Goal: Task Accomplishment & Management: Use online tool/utility

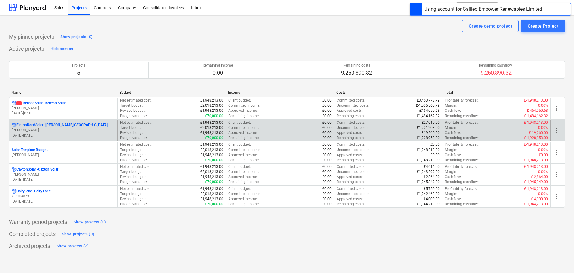
click at [41, 129] on p "[PERSON_NAME]" at bounding box center [64, 129] width 104 height 5
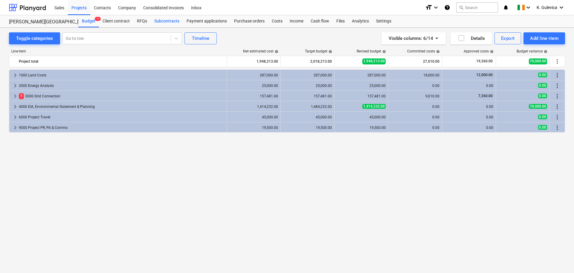
click at [168, 22] on div "Subcontracts" at bounding box center [167, 21] width 32 height 12
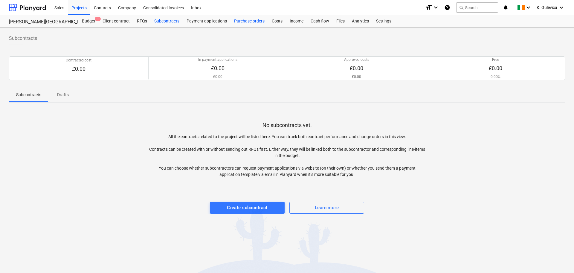
click at [257, 20] on div "Purchase orders" at bounding box center [250, 21] width 38 height 12
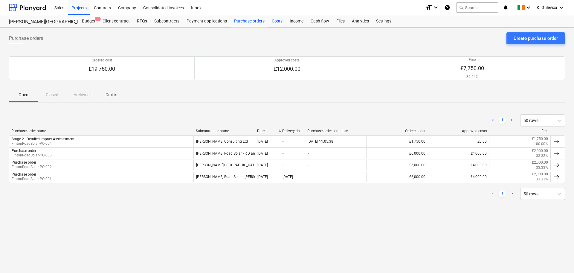
click at [277, 22] on div "Costs" at bounding box center [277, 21] width 18 height 12
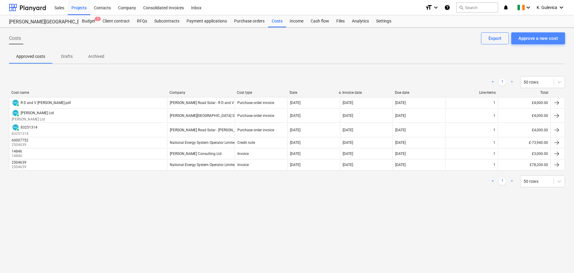
click at [540, 38] on div "Approve a new cost" at bounding box center [538, 38] width 39 height 8
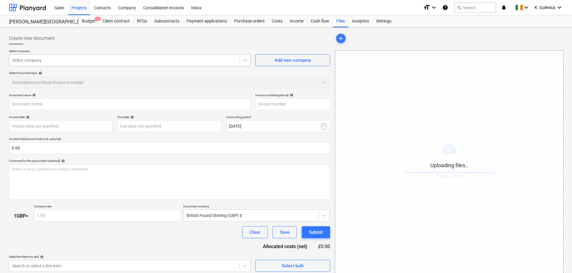
click at [126, 61] on div at bounding box center [124, 60] width 224 height 6
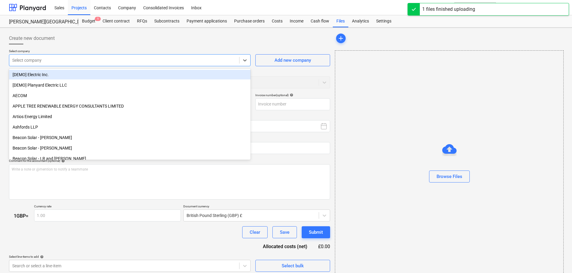
type input "b"
type input "[PERSON_NAME]-Consulting-Ltd_Invoice_15789.pdf"
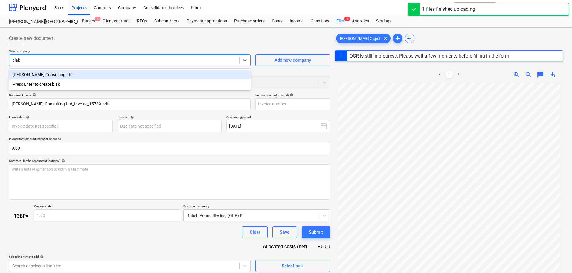
type input "[PERSON_NAME]"
click at [75, 72] on div "[PERSON_NAME] Consulting Ltd" at bounding box center [130, 75] width 242 height 10
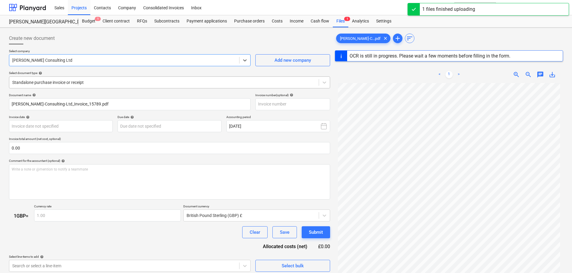
click at [95, 84] on div at bounding box center [164, 82] width 304 height 6
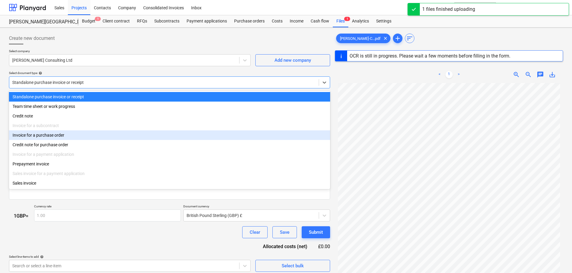
click at [48, 136] on div "Invoice for a purchase order" at bounding box center [169, 135] width 321 height 10
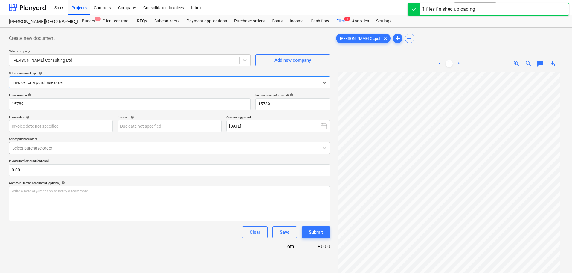
type input "15789"
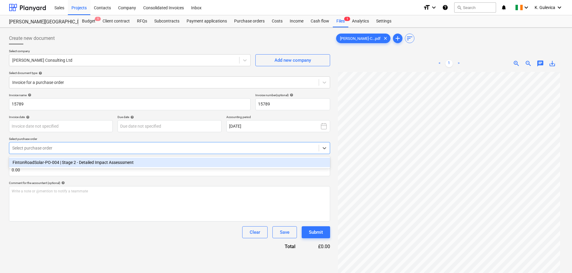
click at [87, 147] on div at bounding box center [164, 148] width 304 height 6
click at [75, 163] on div "FintonRoadSolar-PO-004 | Stage 2 - Detailed Impact Assesssment" at bounding box center [169, 162] width 321 height 10
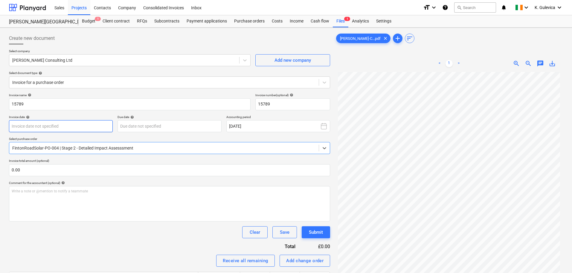
click at [96, 120] on body "Sales Projects Contacts Company Consolidated Invoices Inbox format_size keyboar…" at bounding box center [286, 136] width 572 height 273
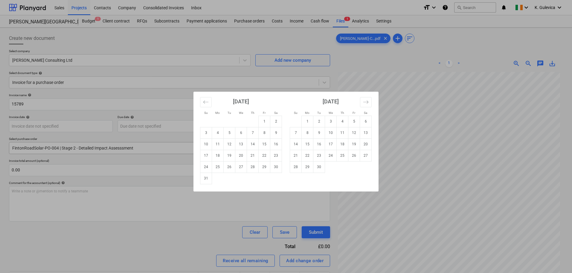
drag, startPoint x: 252, startPoint y: 157, endPoint x: 248, endPoint y: 153, distance: 4.9
click at [252, 156] on td "21" at bounding box center [253, 155] width 12 height 11
type input "[DATE]"
click at [199, 122] on body "Sales Projects Contacts Company Consolidated Invoices Inbox format_size keyboar…" at bounding box center [286, 136] width 572 height 273
click at [364, 144] on td "20" at bounding box center [366, 143] width 12 height 11
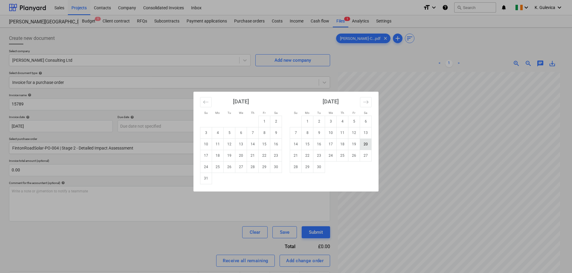
type input "[DATE]"
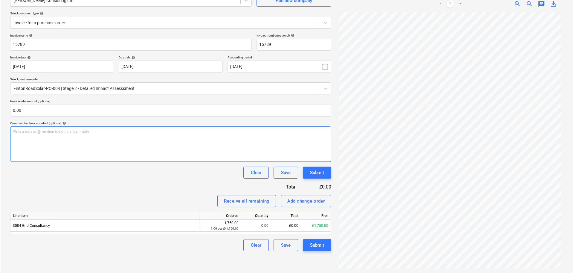
scroll to position [60, 0]
click at [258, 224] on div "0.00" at bounding box center [255, 225] width 25 height 12
type input "1"
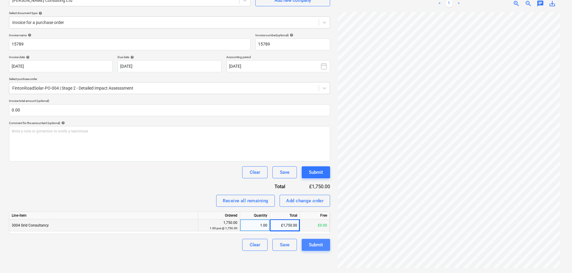
click at [319, 244] on div "Submit" at bounding box center [316, 245] width 14 height 8
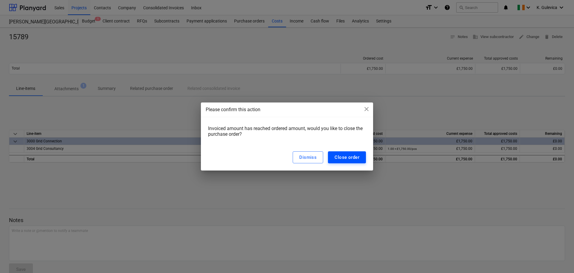
click at [346, 159] on div "Close order" at bounding box center [347, 157] width 25 height 8
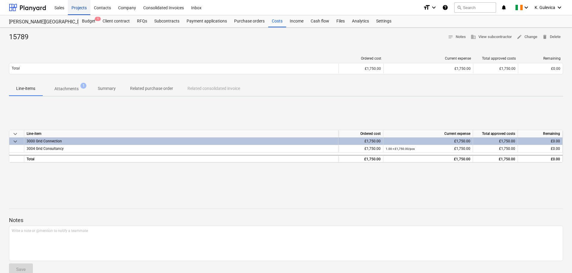
click at [83, 8] on div "Projects" at bounding box center [79, 7] width 22 height 15
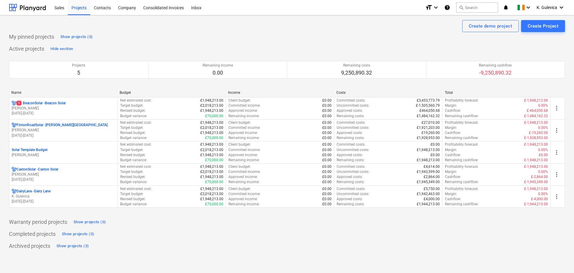
click at [73, 104] on div "1 BeaconSolar - Beacon Solar" at bounding box center [64, 103] width 104 height 5
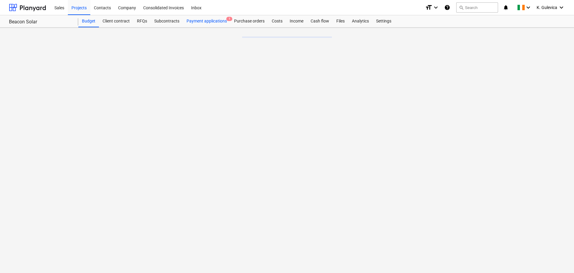
click at [202, 23] on div "Payment applications 1" at bounding box center [207, 21] width 48 height 12
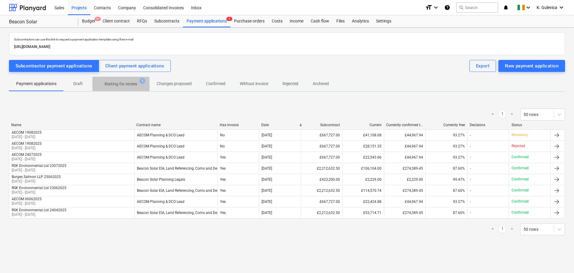
click at [122, 85] on p "Waiting for review" at bounding box center [120, 84] width 33 height 6
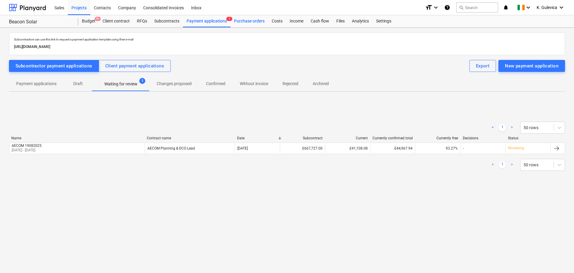
click at [252, 22] on div "Purchase orders" at bounding box center [250, 21] width 38 height 12
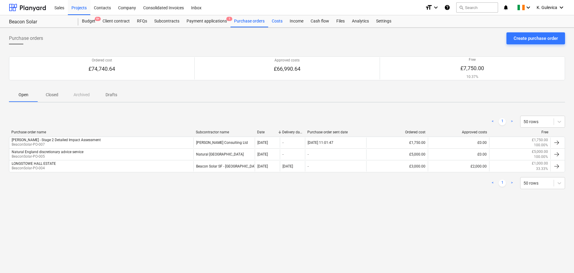
click at [276, 22] on div "Costs" at bounding box center [277, 21] width 18 height 12
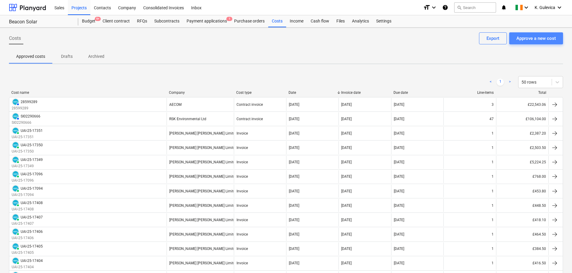
click at [539, 36] on div "Approve a new cost" at bounding box center [536, 38] width 39 height 8
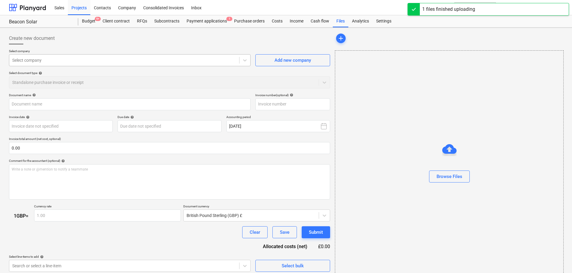
click at [127, 62] on div at bounding box center [124, 60] width 224 height 6
type input "[PERSON_NAME]-Consulting-Ltd_Invoice_15788.pdf"
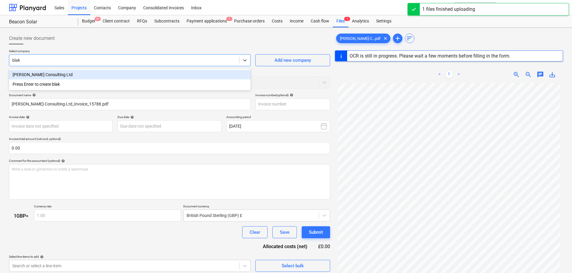
type input "[PERSON_NAME]"
type input "15788"
click at [83, 72] on div "[PERSON_NAME] Consulting Ltd" at bounding box center [130, 75] width 242 height 10
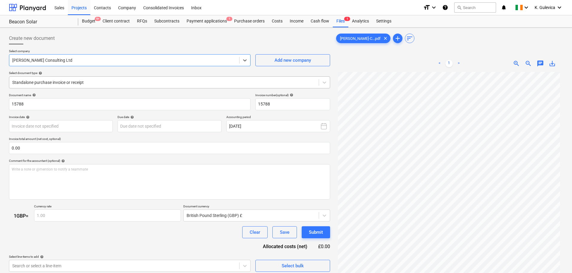
click at [106, 81] on div at bounding box center [164, 82] width 304 height 6
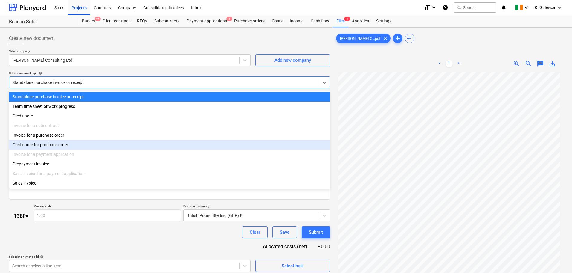
click at [76, 144] on div "Credit note for purchase order" at bounding box center [169, 145] width 321 height 10
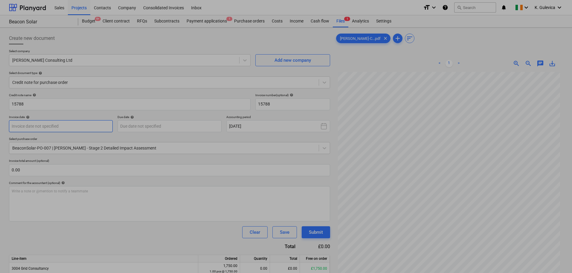
click at [83, 125] on body "Sales Projects Contacts Company Consolidated Invoices Inbox format_size keyboar…" at bounding box center [286, 136] width 572 height 273
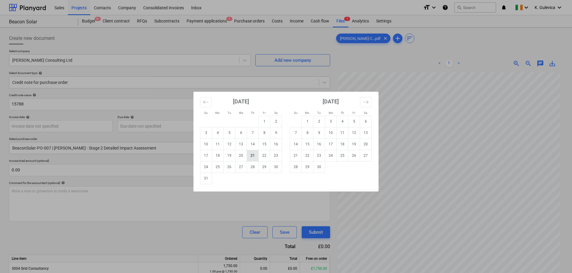
click at [253, 155] on td "21" at bounding box center [253, 155] width 12 height 11
type input "[DATE]"
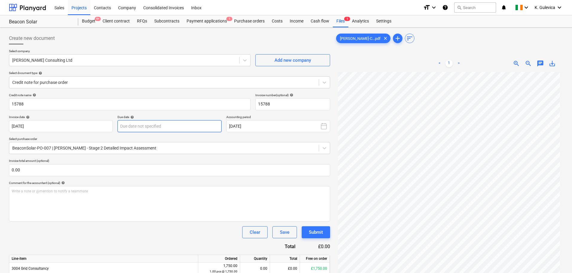
click at [195, 125] on body "Sales Projects Contacts Company Consolidated Invoices Inbox format_size keyboar…" at bounding box center [286, 136] width 572 height 273
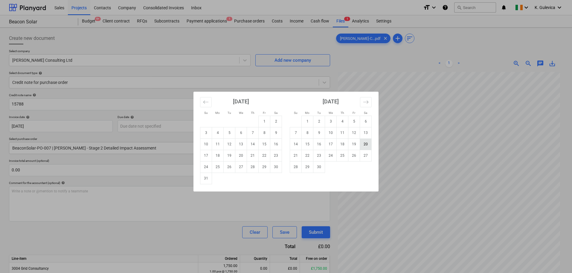
click at [366, 145] on td "20" at bounding box center [366, 143] width 12 height 11
type input "[DATE]"
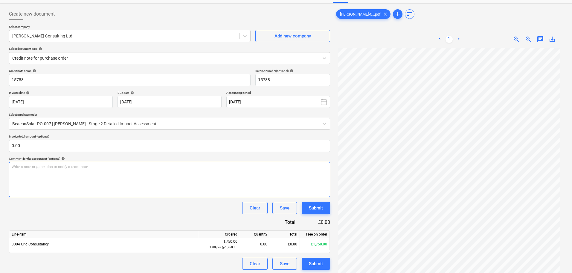
scroll to position [60, 0]
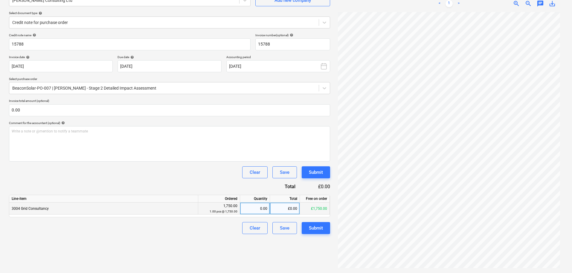
click at [262, 209] on div "0.00" at bounding box center [255, 208] width 25 height 12
type input "1"
click at [318, 231] on div "Submit" at bounding box center [316, 228] width 14 height 8
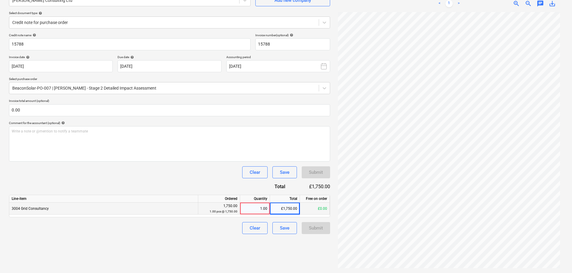
click at [253, 205] on div "1.00" at bounding box center [255, 208] width 25 height 12
click at [283, 209] on div "£1,750.00" at bounding box center [285, 208] width 30 height 12
click at [266, 210] on div "1.00" at bounding box center [255, 208] width 25 height 12
click at [296, 263] on div "Create new document Select company [PERSON_NAME] Consulting Ltd Add new company…" at bounding box center [170, 120] width 326 height 300
click at [270, 208] on div "£0.00" at bounding box center [285, 208] width 30 height 12
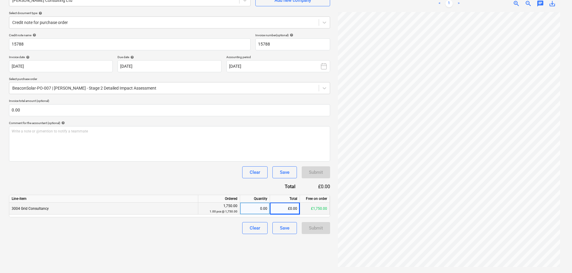
click at [261, 208] on div "0.00" at bounding box center [255, 208] width 25 height 12
type input "1"
click at [260, 205] on div "1.00" at bounding box center [255, 208] width 25 height 12
click at [276, 207] on div "£1,750.00" at bounding box center [285, 208] width 30 height 12
type input "1750"
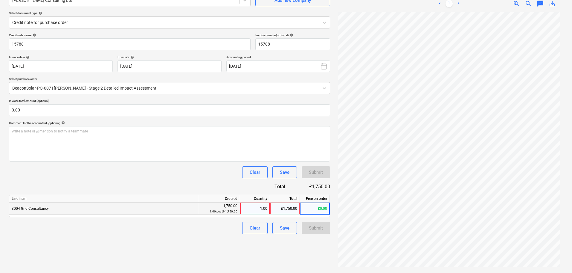
click at [323, 227] on div "Submit" at bounding box center [316, 228] width 28 height 12
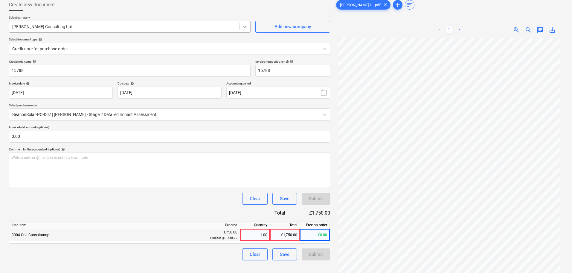
scroll to position [0, 0]
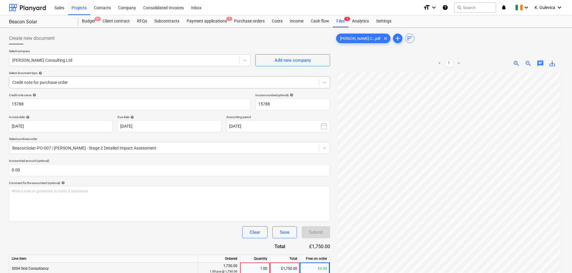
click at [99, 81] on div at bounding box center [164, 82] width 304 height 6
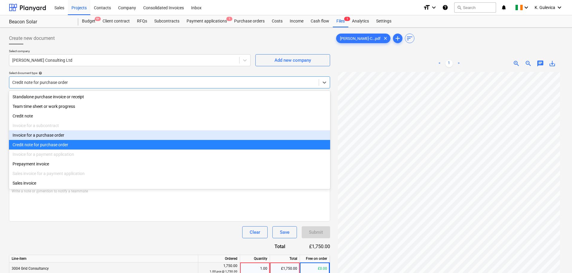
click at [34, 134] on div "Invoice for a purchase order" at bounding box center [169, 135] width 321 height 10
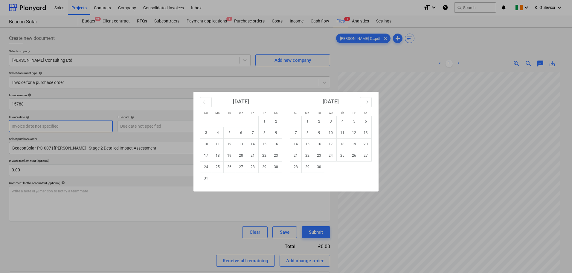
click at [59, 123] on body "Sales Projects Contacts Company Consolidated Invoices Inbox format_size keyboar…" at bounding box center [286, 136] width 572 height 273
click at [253, 154] on td "21" at bounding box center [253, 155] width 12 height 11
type input "[DATE]"
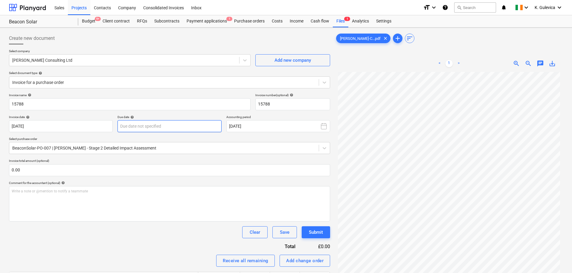
click at [141, 125] on body "Sales Projects Contacts Company Consolidated Invoices Inbox format_size keyboar…" at bounding box center [286, 136] width 572 height 273
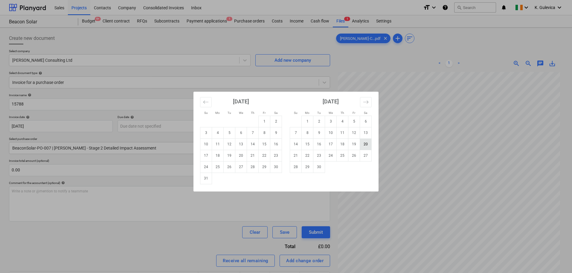
click at [368, 143] on td "20" at bounding box center [366, 143] width 12 height 11
type input "[DATE]"
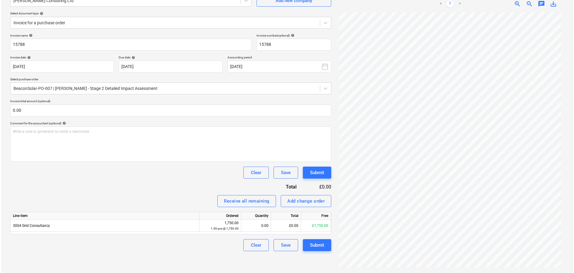
scroll to position [60, 0]
click at [250, 226] on div "0.00" at bounding box center [255, 225] width 25 height 12
type input "1"
click at [317, 246] on div "Submit" at bounding box center [316, 245] width 14 height 8
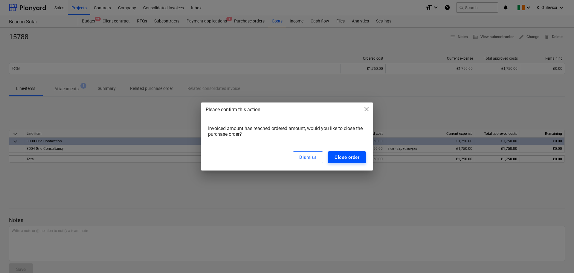
click at [354, 154] on div "Close order" at bounding box center [347, 157] width 25 height 8
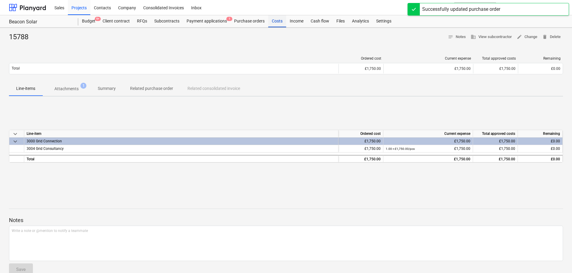
click at [276, 22] on div "Costs" at bounding box center [277, 21] width 18 height 12
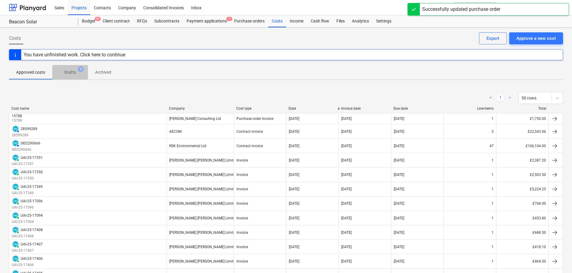
click at [68, 73] on p "Drafts" at bounding box center [70, 72] width 12 height 6
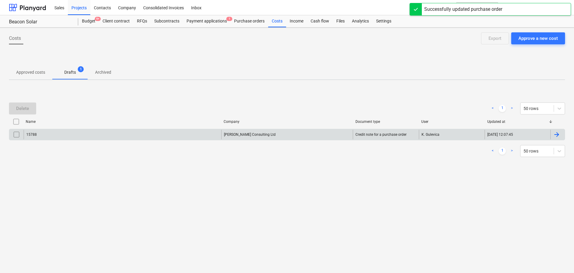
click at [17, 136] on input "checkbox" at bounding box center [17, 135] width 10 height 10
click at [21, 106] on div "Delete" at bounding box center [22, 108] width 13 height 8
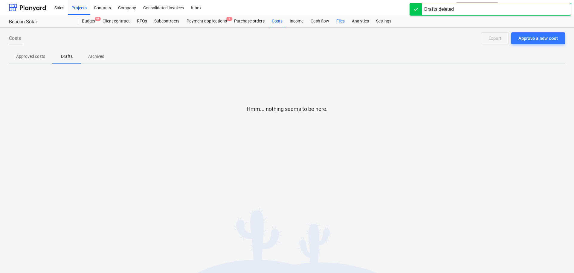
drag, startPoint x: 346, startPoint y: 22, endPoint x: 334, endPoint y: 23, distance: 12.4
click at [346, 22] on div "Files" at bounding box center [341, 21] width 16 height 12
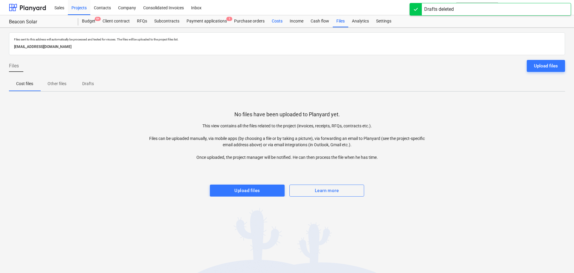
click at [276, 24] on div "Costs" at bounding box center [277, 21] width 18 height 12
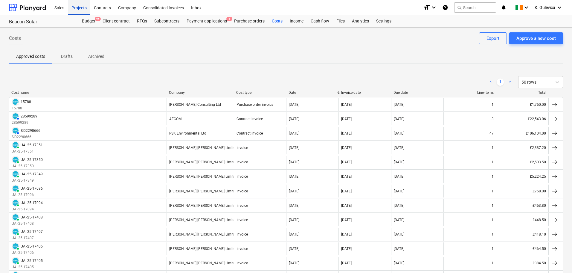
click at [76, 8] on div "Projects" at bounding box center [79, 7] width 22 height 15
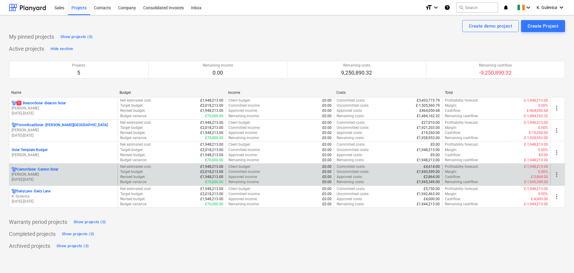
click at [65, 174] on p "[PERSON_NAME]" at bounding box center [64, 174] width 104 height 5
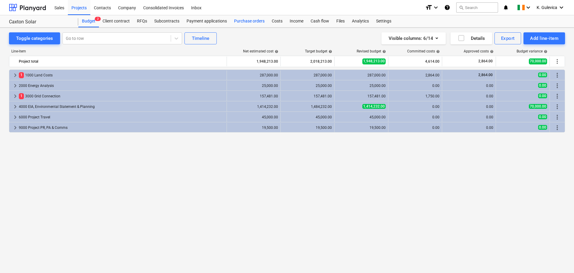
click at [246, 21] on div "Purchase orders" at bounding box center [250, 21] width 38 height 12
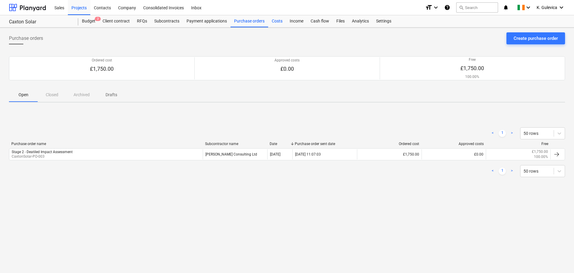
click at [276, 18] on div "Costs" at bounding box center [277, 21] width 18 height 12
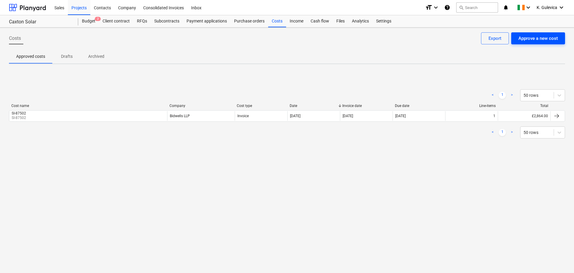
click at [533, 37] on div "Approve a new cost" at bounding box center [538, 38] width 39 height 8
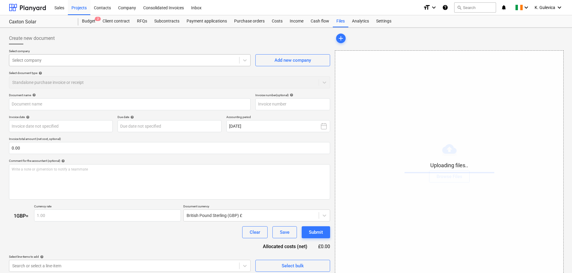
click at [125, 60] on div at bounding box center [124, 60] width 224 height 6
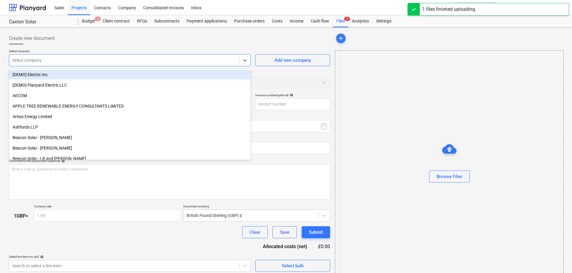
type input "[PERSON_NAME]-Consulting-Ltd_Invoice_15790.pdf"
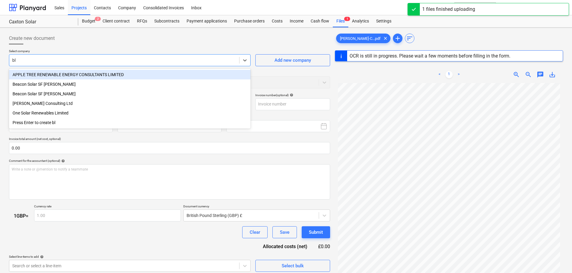
type input "bla"
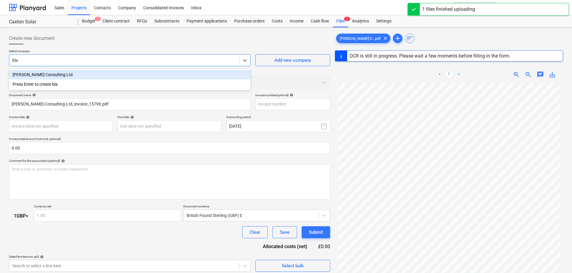
type input "15790"
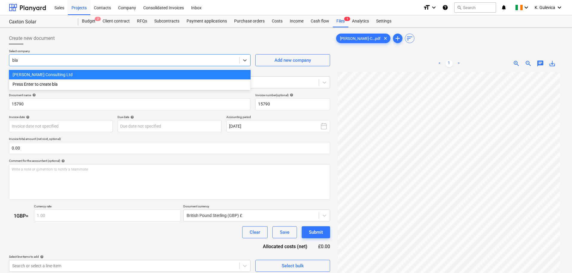
click at [91, 72] on div "[PERSON_NAME] Consulting Ltd" at bounding box center [130, 75] width 242 height 10
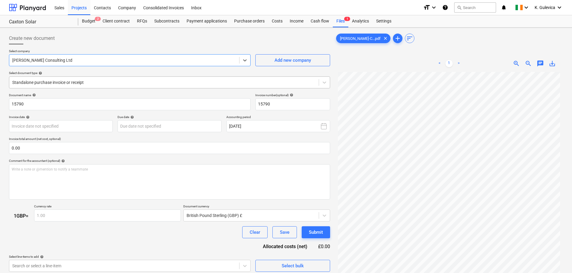
click at [100, 79] on div at bounding box center [164, 82] width 304 height 6
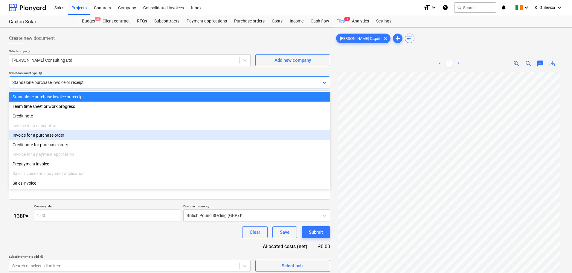
click at [31, 136] on div "Invoice for a purchase order" at bounding box center [169, 135] width 321 height 10
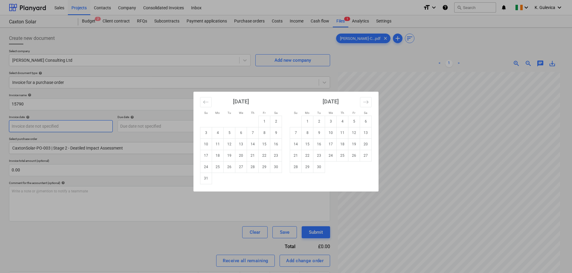
click at [45, 127] on body "Sales Projects Contacts Company Consolidated Invoices Inbox format_size keyboar…" at bounding box center [286, 136] width 572 height 273
click at [251, 155] on td "21" at bounding box center [253, 155] width 12 height 11
type input "[DATE]"
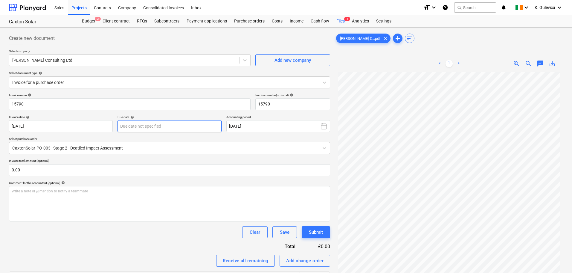
click at [187, 125] on body "Sales Projects Contacts Company Consolidated Invoices Inbox format_size keyboar…" at bounding box center [286, 136] width 572 height 273
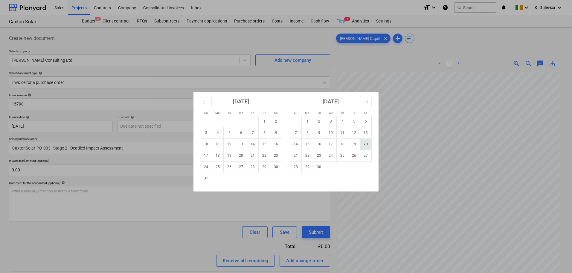
click at [366, 143] on td "20" at bounding box center [366, 143] width 12 height 11
type input "[DATE]"
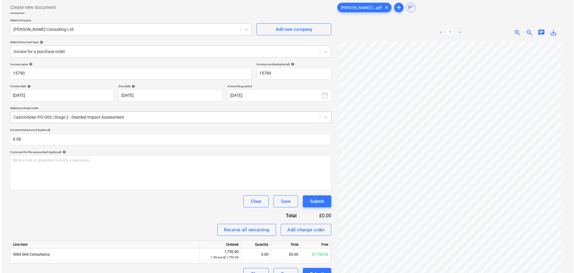
scroll to position [60, 0]
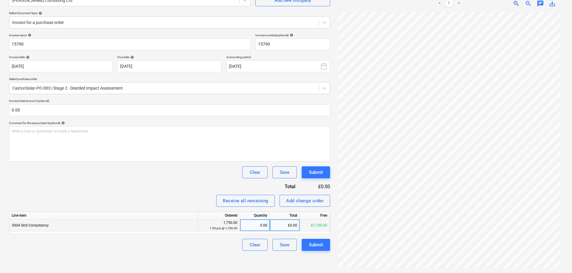
click at [260, 225] on div "0.00" at bounding box center [255, 225] width 25 height 12
type input "1"
click at [323, 246] on div "Submit" at bounding box center [316, 245] width 14 height 8
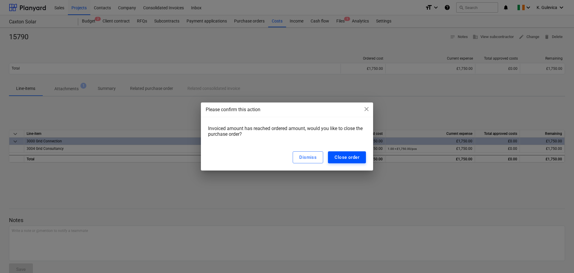
click at [353, 158] on div "Close order" at bounding box center [347, 157] width 25 height 8
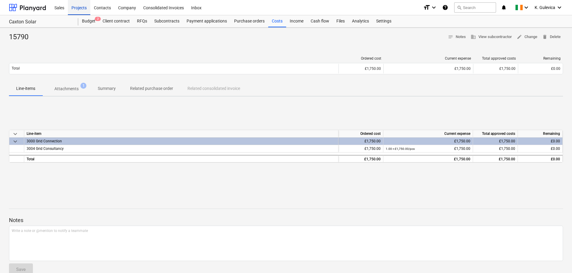
click at [73, 8] on div "Projects" at bounding box center [79, 7] width 22 height 15
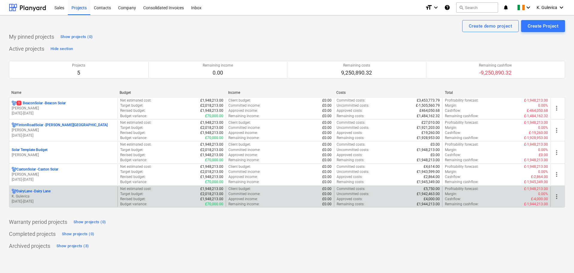
click at [34, 193] on p "DairyLane - Dairy Lane" at bounding box center [33, 190] width 34 height 5
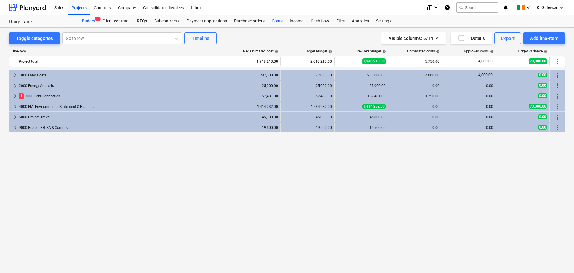
click at [273, 23] on div "Costs" at bounding box center [277, 21] width 18 height 12
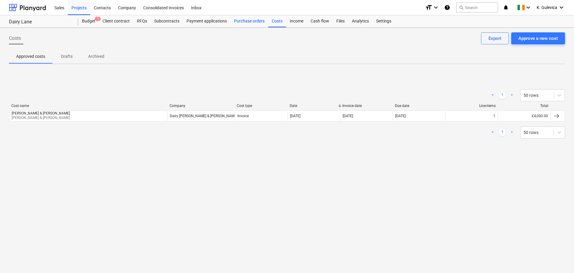
click at [245, 19] on div "Purchase orders" at bounding box center [250, 21] width 38 height 12
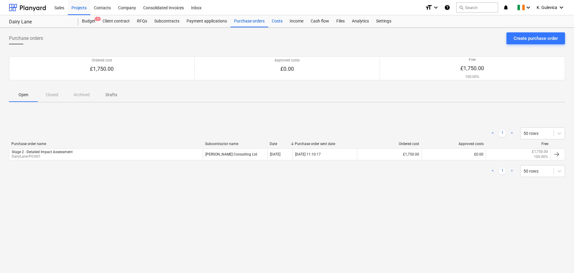
click at [276, 22] on div "Costs" at bounding box center [277, 21] width 18 height 12
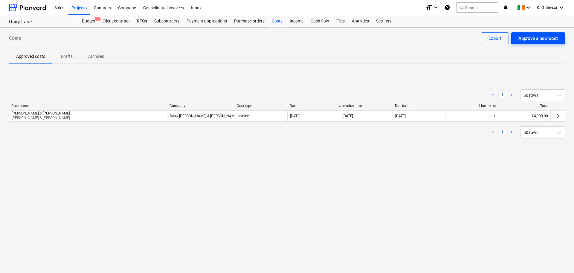
click at [534, 40] on div "Approve a new cost" at bounding box center [538, 38] width 39 height 8
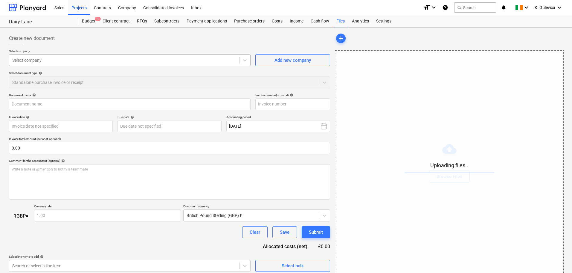
click at [115, 55] on div "Select company" at bounding box center [130, 60] width 242 height 12
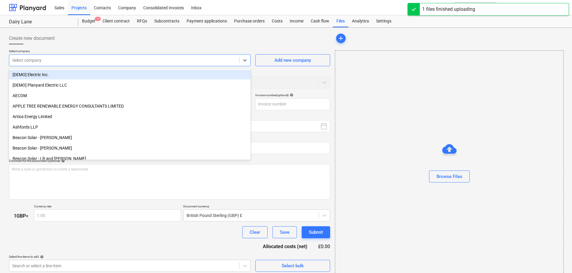
type input "[PERSON_NAME]-Consulting-Ltd_Invoice_15791.pdf"
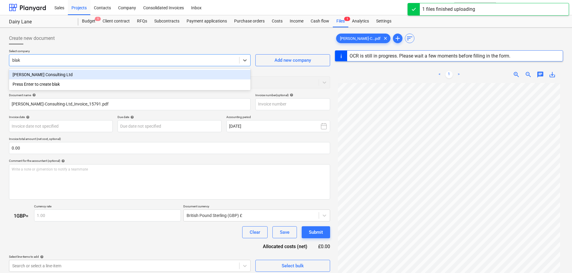
type input "[PERSON_NAME]"
click at [89, 73] on div "[PERSON_NAME] Consulting Ltd" at bounding box center [130, 75] width 242 height 10
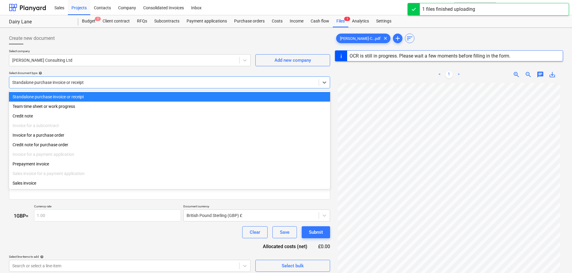
click at [123, 84] on div at bounding box center [164, 82] width 304 height 6
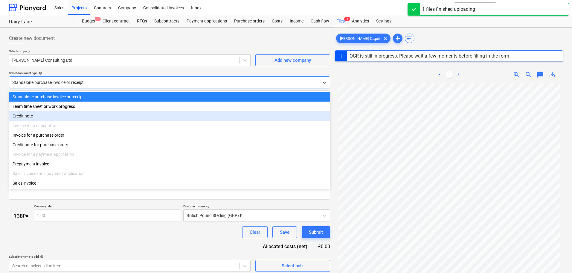
type input "15791"
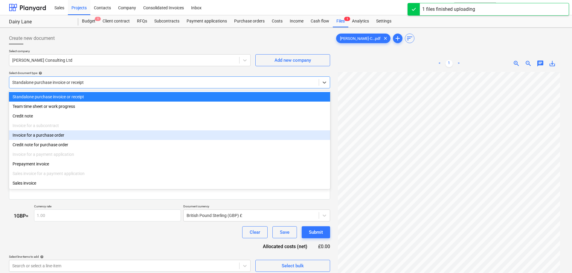
click at [63, 137] on div "Invoice for a purchase order" at bounding box center [169, 135] width 321 height 10
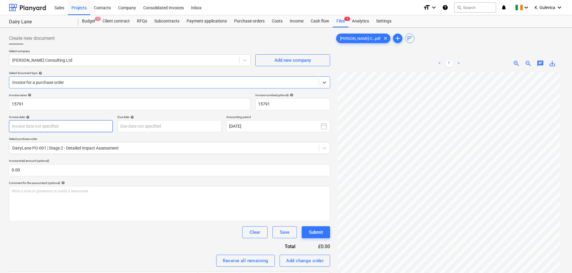
click at [85, 128] on body "Sales Projects Contacts Company Consolidated Invoices Inbox format_size keyboar…" at bounding box center [286, 136] width 572 height 273
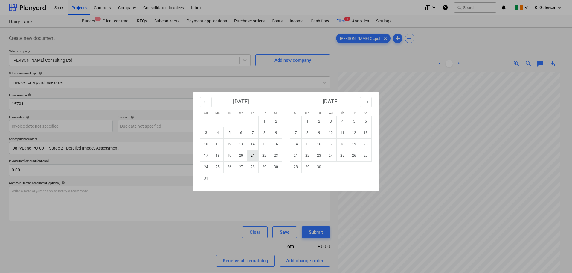
click at [251, 156] on td "21" at bounding box center [253, 155] width 12 height 11
type input "[DATE]"
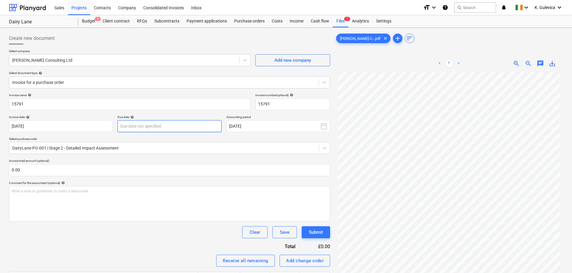
click at [185, 127] on body "Sales Projects Contacts Company Consolidated Invoices Inbox format_size keyboar…" at bounding box center [286, 136] width 572 height 273
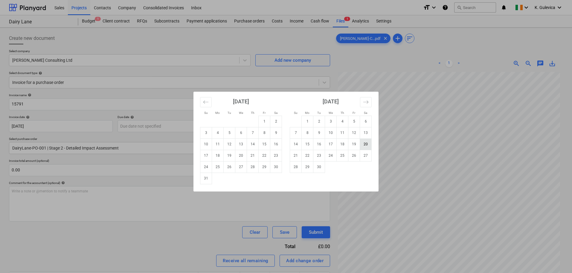
click at [361, 146] on td "20" at bounding box center [366, 143] width 12 height 11
type input "[DATE]"
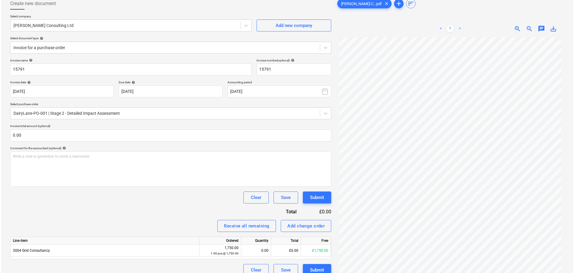
scroll to position [60, 0]
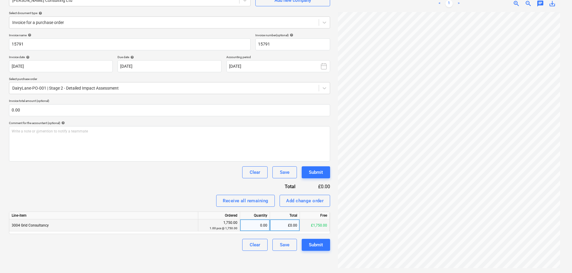
click at [260, 226] on div "0.00" at bounding box center [255, 225] width 25 height 12
type input "1"
click at [319, 246] on div "Submit" at bounding box center [316, 245] width 14 height 8
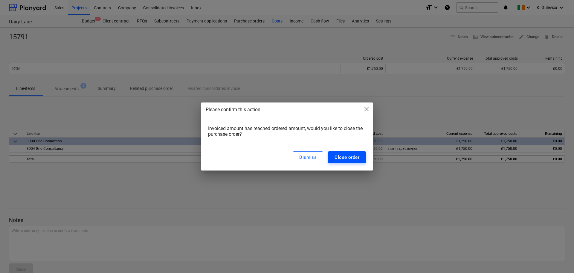
click at [350, 157] on div "Close order" at bounding box center [347, 157] width 25 height 8
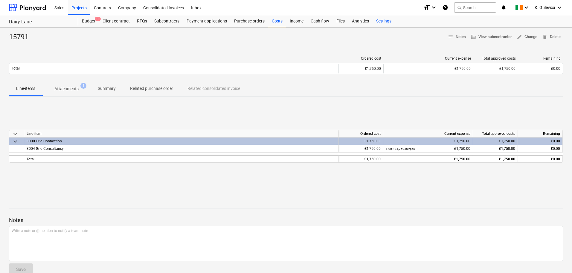
click at [384, 23] on div "Settings" at bounding box center [384, 21] width 22 height 12
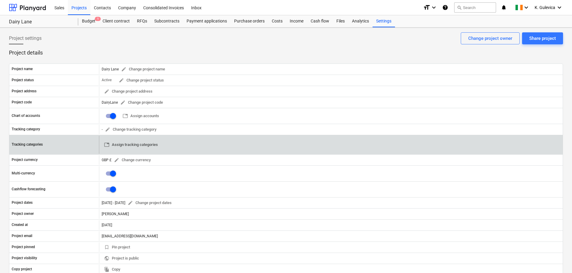
click at [142, 146] on span "table Assign tracking categories" at bounding box center [131, 144] width 54 height 7
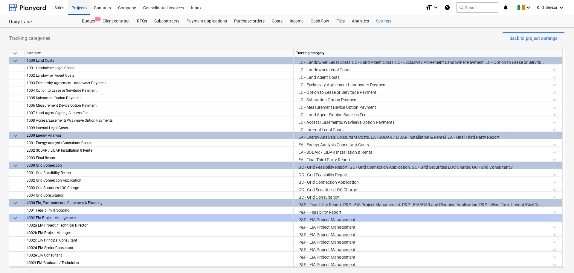
click at [79, 6] on div "Projects" at bounding box center [79, 7] width 22 height 15
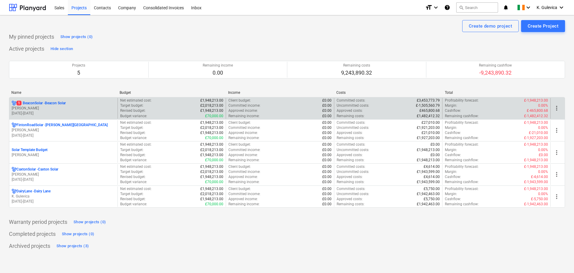
click at [80, 109] on p "[PERSON_NAME]" at bounding box center [64, 108] width 104 height 5
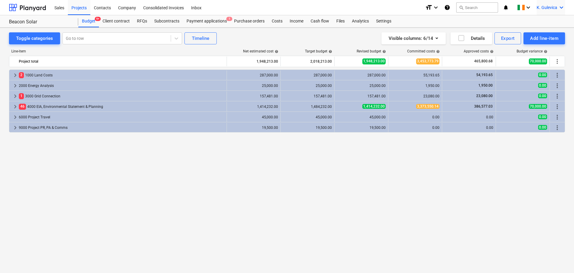
click at [550, 7] on span "K. Gulevica" at bounding box center [547, 7] width 21 height 5
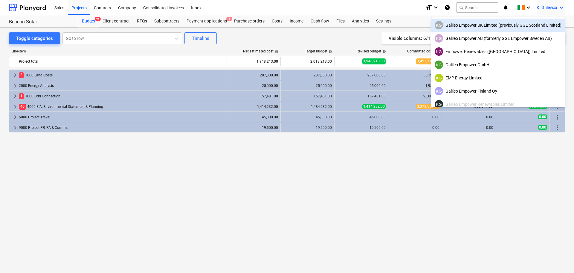
click at [476, 25] on div "KG Galileo Empower UK Limited (previously GGE Scotland Limited)" at bounding box center [498, 25] width 127 height 8
